Goal: Check status

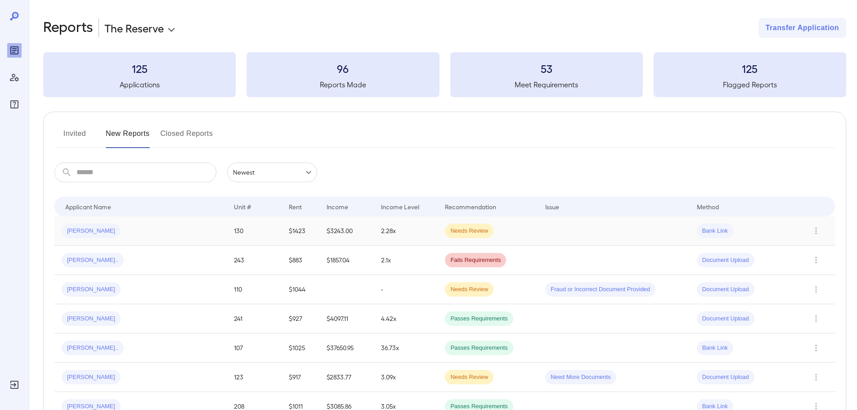
click at [492, 231] on td "Needs Review" at bounding box center [488, 230] width 100 height 29
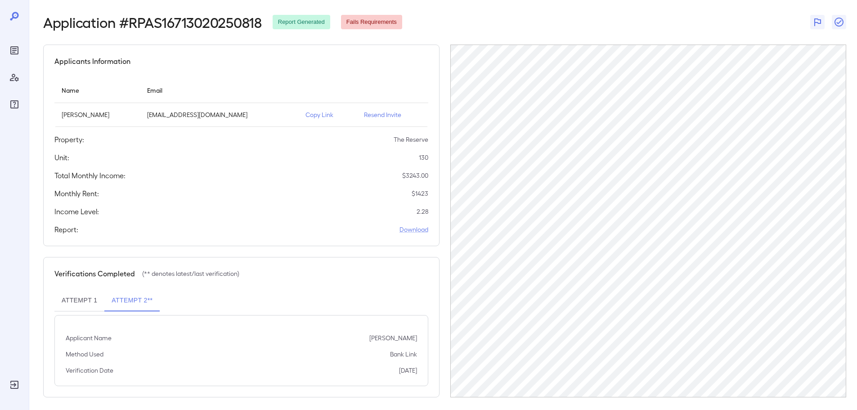
scroll to position [42, 0]
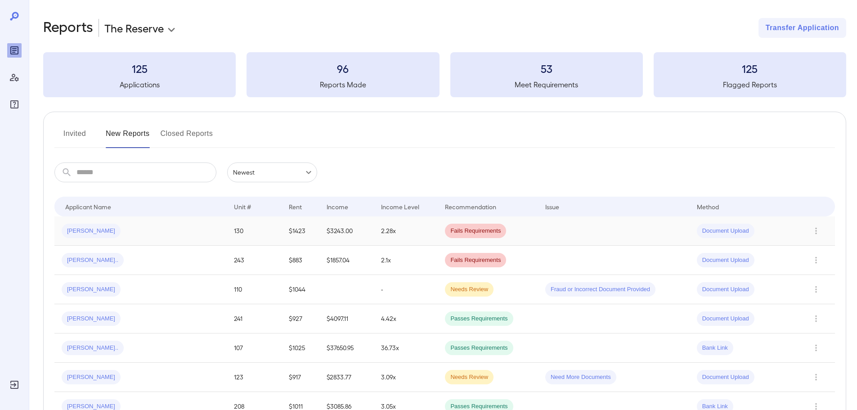
click at [196, 227] on td "[PERSON_NAME]" at bounding box center [140, 230] width 172 height 29
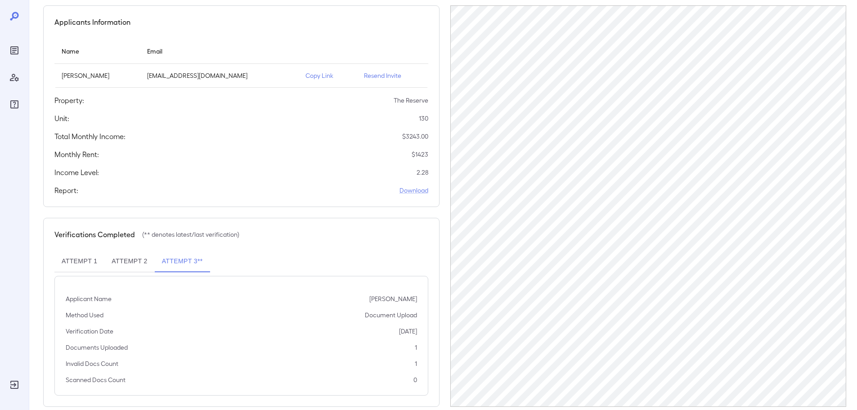
scroll to position [90, 0]
